Goal: Find specific page/section: Find specific page/section

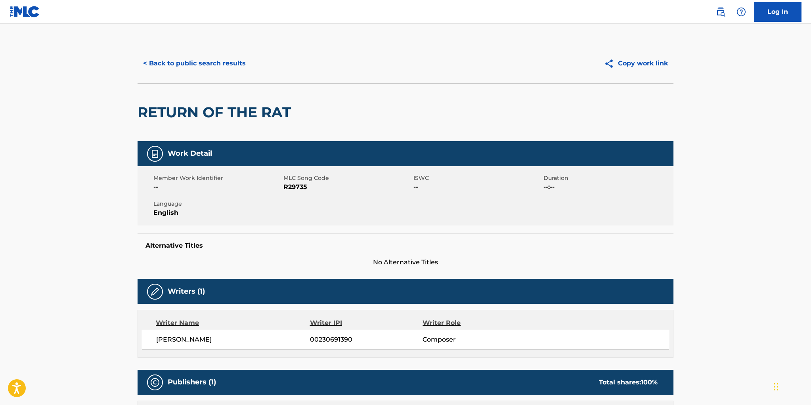
click at [222, 62] on button "< Back to public search results" at bounding box center [195, 64] width 114 height 20
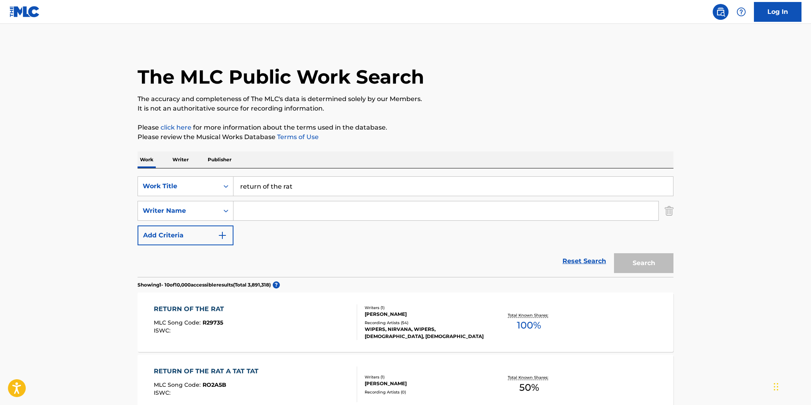
scroll to position [23, 0]
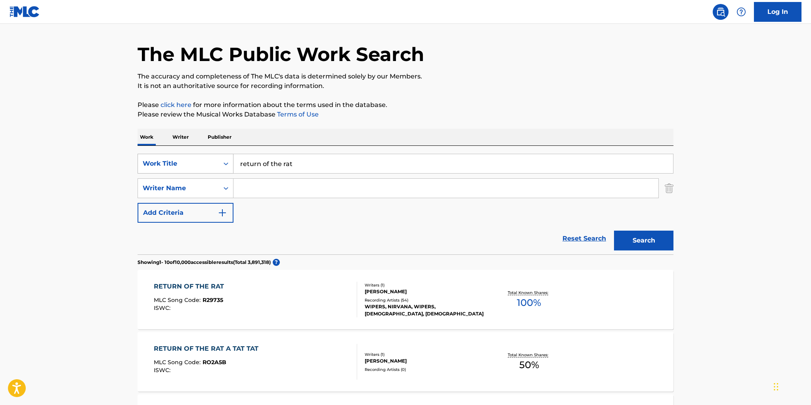
drag, startPoint x: 297, startPoint y: 167, endPoint x: 218, endPoint y: 161, distance: 78.8
click at [218, 161] on div "SearchWithCriteriacb05919a-c1f3-4dc0-8378-2eafd44aa817 Work Title return of the…" at bounding box center [406, 164] width 536 height 20
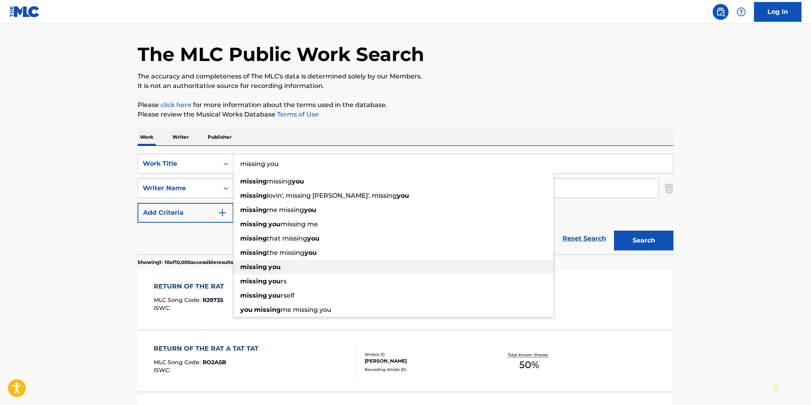
type input "missing you"
drag, startPoint x: 255, startPoint y: 266, endPoint x: 255, endPoint y: 251, distance: 15.1
click at [255, 266] on strong "missing" at bounding box center [253, 267] width 27 height 8
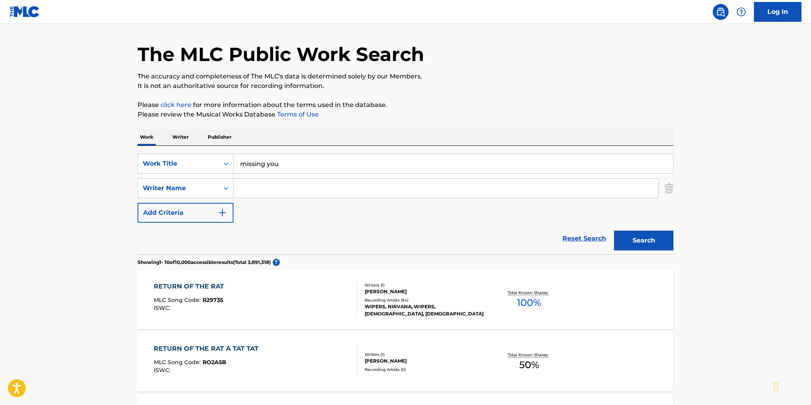
click at [254, 184] on input "Search Form" at bounding box center [446, 188] width 425 height 19
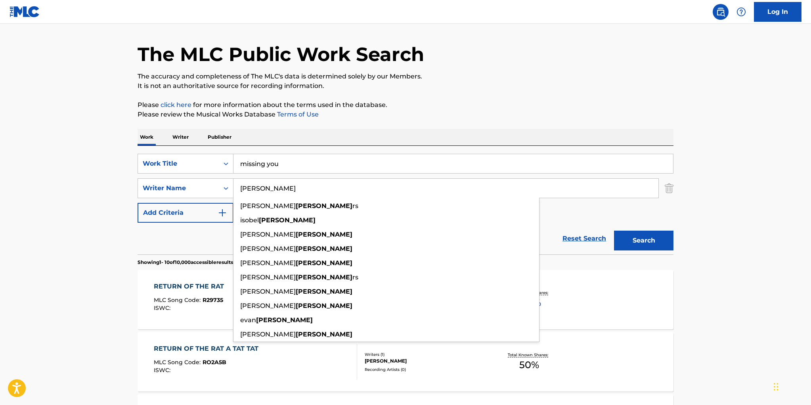
type input "[PERSON_NAME]"
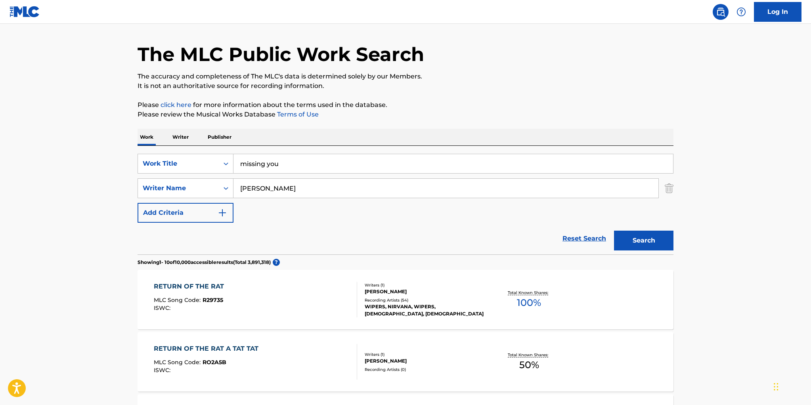
drag, startPoint x: 594, startPoint y: 212, endPoint x: 585, endPoint y: 209, distance: 10.0
click at [594, 212] on div "SearchWithCriteriacb05919a-c1f3-4dc0-8378-2eafd44aa817 Work Title missing you S…" at bounding box center [406, 188] width 536 height 69
click at [641, 239] on button "Search" at bounding box center [643, 241] width 59 height 20
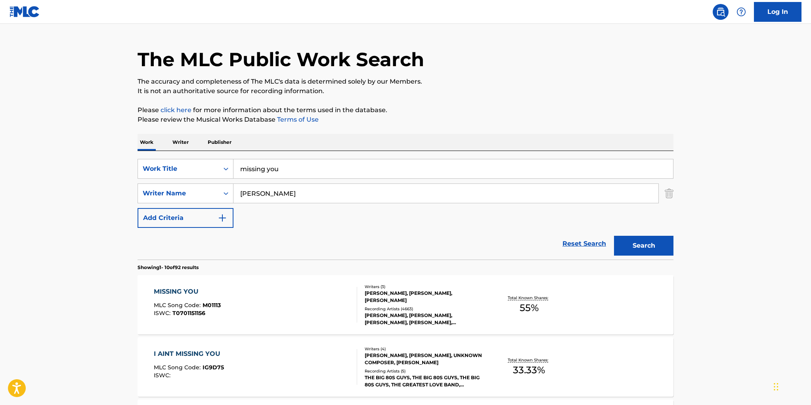
scroll to position [31, 0]
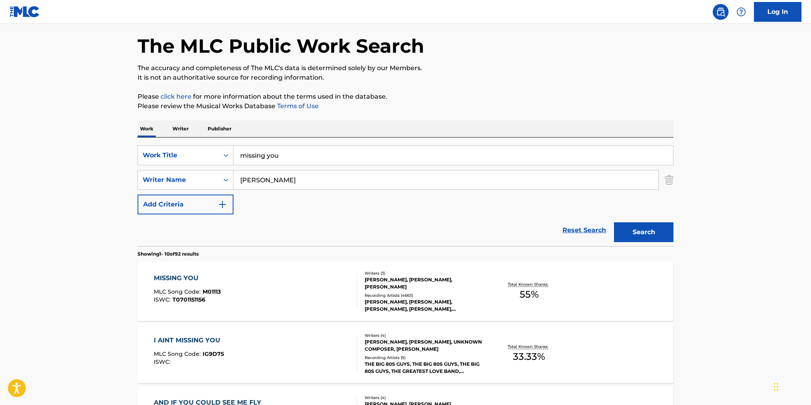
click at [349, 282] on div "MISSING YOU MLC Song Code : M01113 ISWC : T0701151156" at bounding box center [256, 292] width 204 height 36
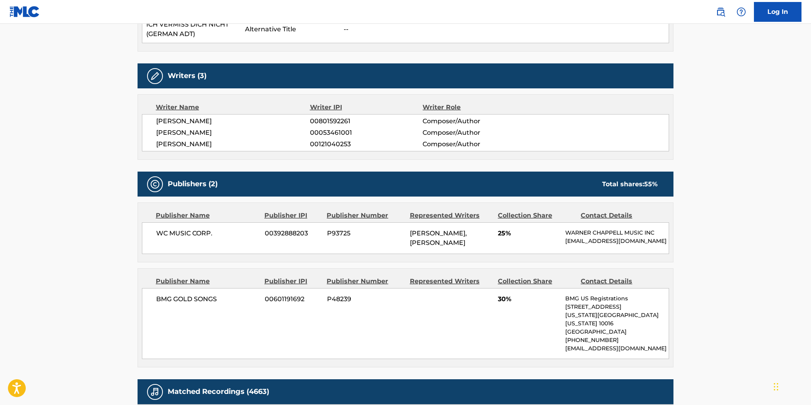
scroll to position [361, 0]
